Goal: Information Seeking & Learning: Understand process/instructions

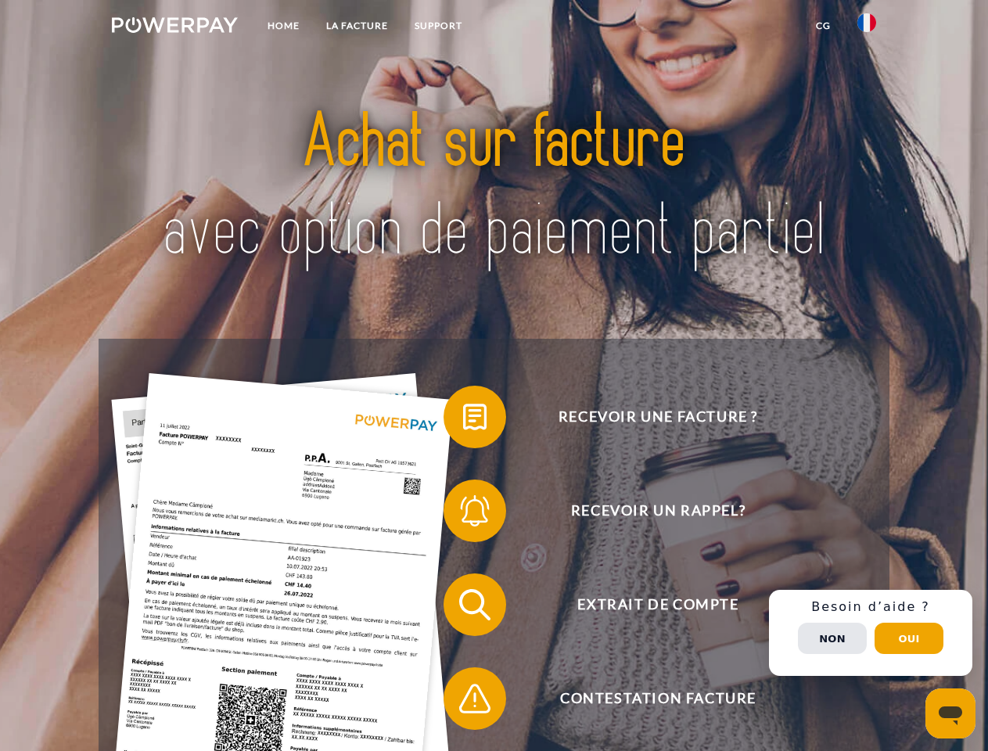
click at [175, 27] on img at bounding box center [175, 25] width 126 height 16
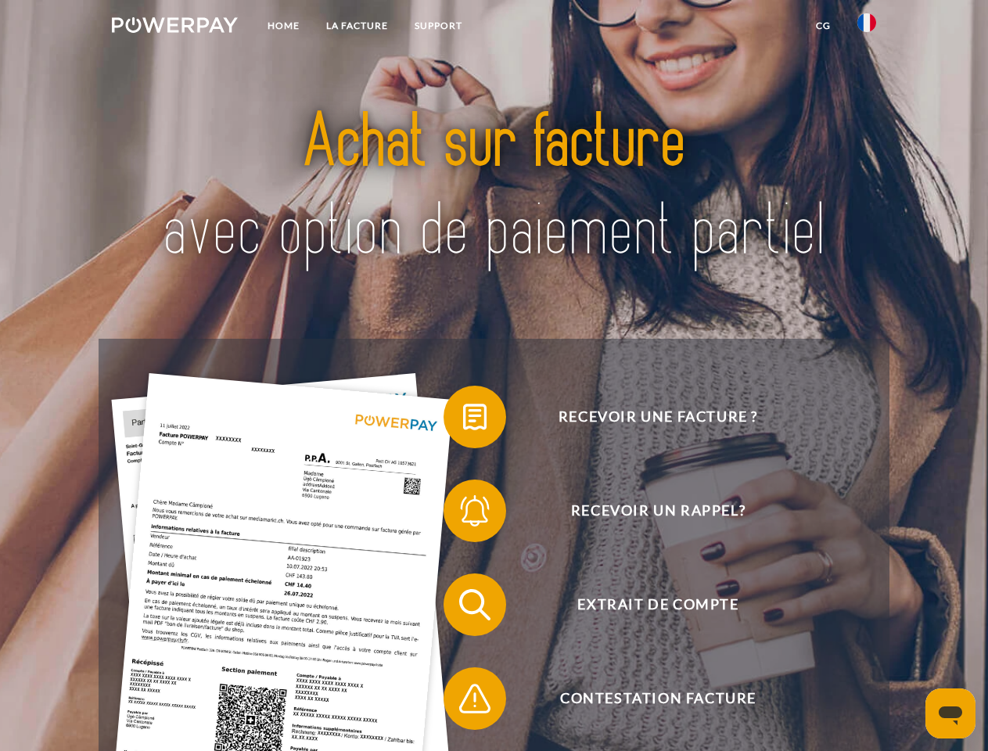
click at [867, 27] on img at bounding box center [867, 22] width 19 height 19
click at [823, 26] on link "CG" at bounding box center [823, 26] width 41 height 28
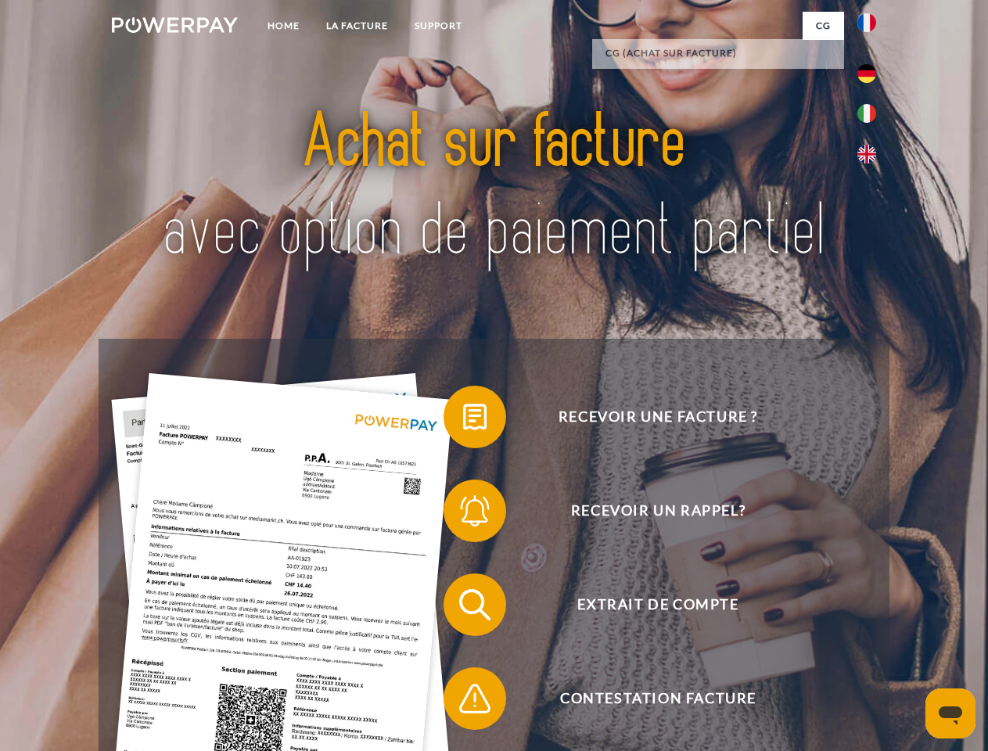
click at [463, 420] on span at bounding box center [451, 417] width 78 height 78
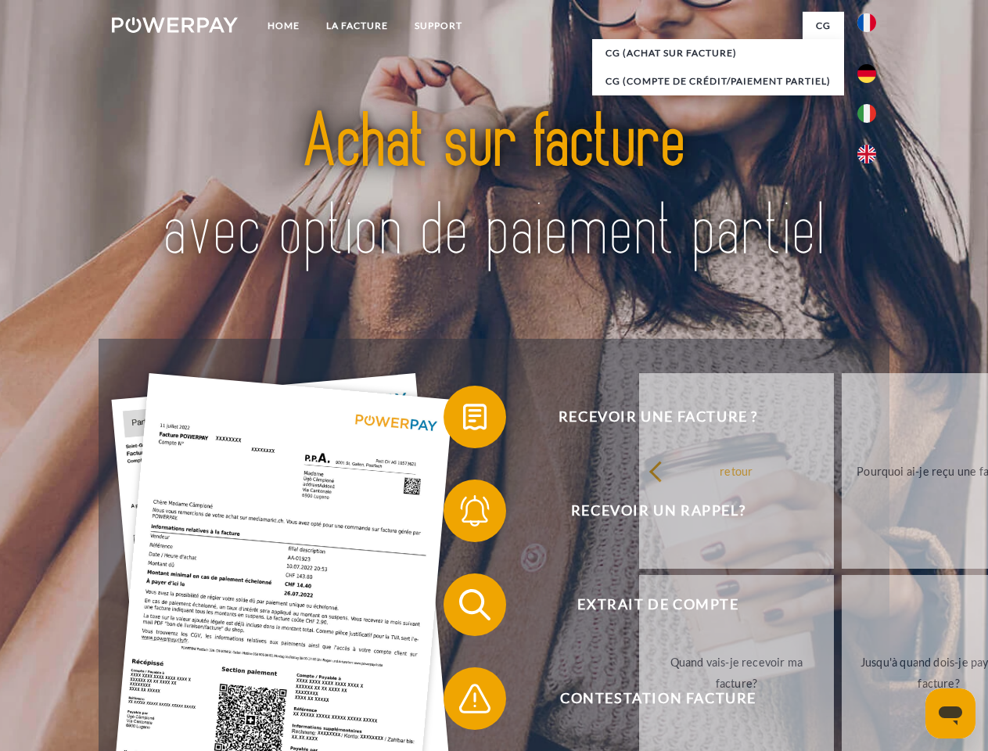
click at [639, 514] on link "retour" at bounding box center [736, 471] width 195 height 196
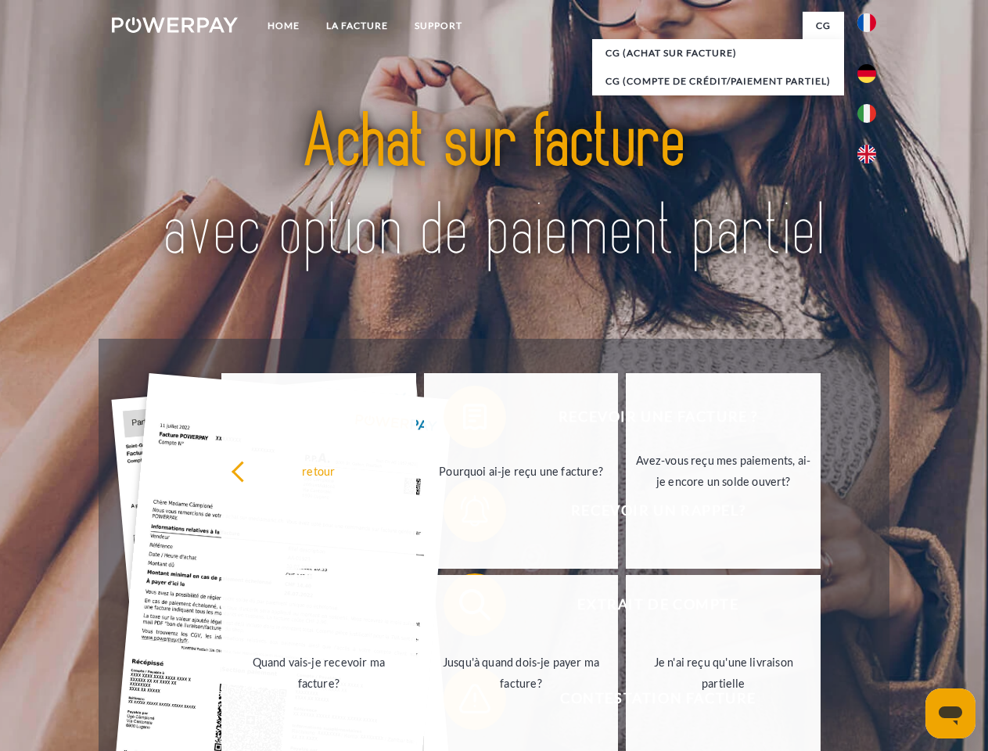
click at [416, 608] on link "Quand vais-je recevoir ma facture?" at bounding box center [318, 673] width 195 height 196
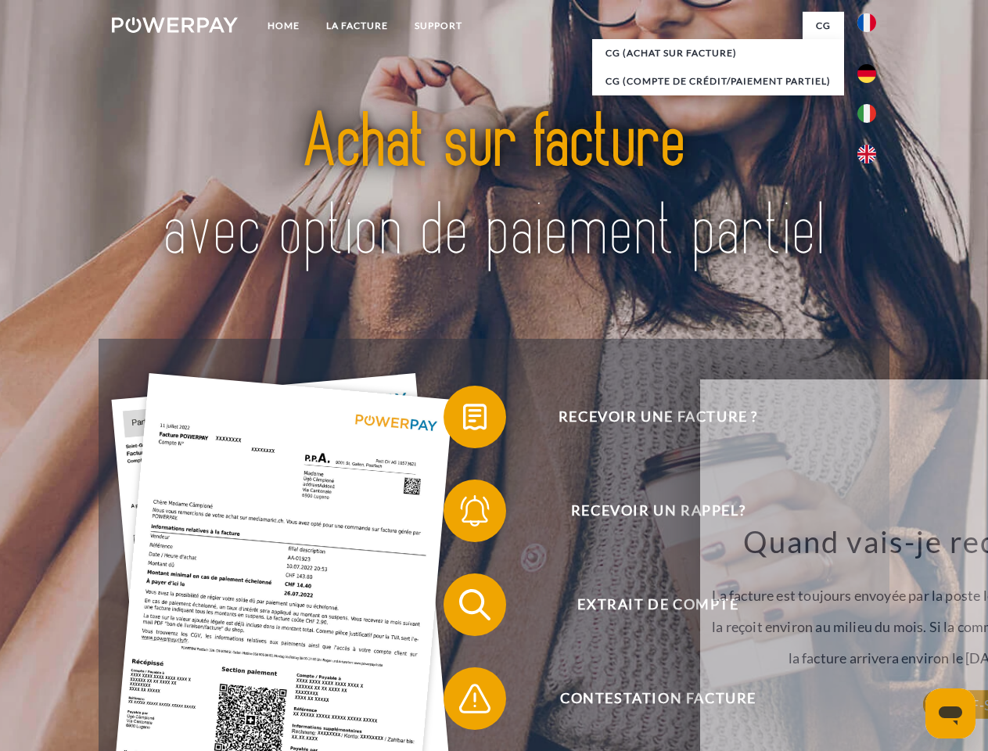
click at [463, 702] on div "Recevoir une facture ? Recevoir un rappel? Extrait de compte retour" at bounding box center [494, 652] width 790 height 626
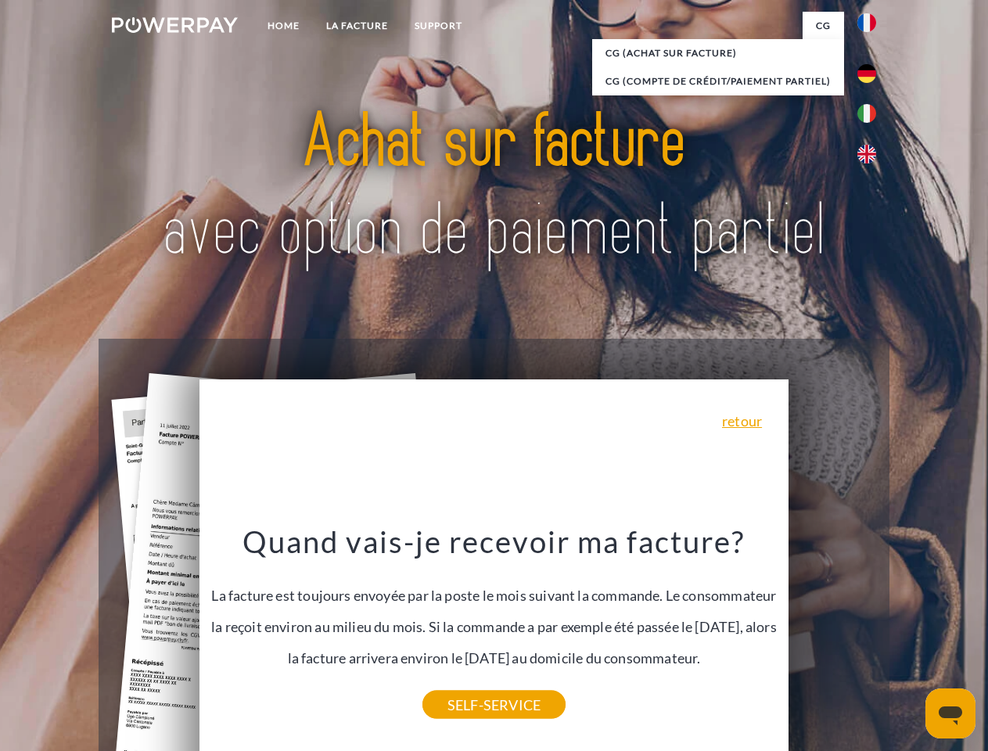
click at [871, 633] on div "Recevoir une facture ? Recevoir un rappel? Extrait de compte retour" at bounding box center [494, 652] width 790 height 626
click at [833, 636] on span "Extrait de compte" at bounding box center [657, 605] width 383 height 63
click at [909, 639] on header "Home LA FACTURE Support" at bounding box center [494, 540] width 988 height 1081
